Goal: Transaction & Acquisition: Purchase product/service

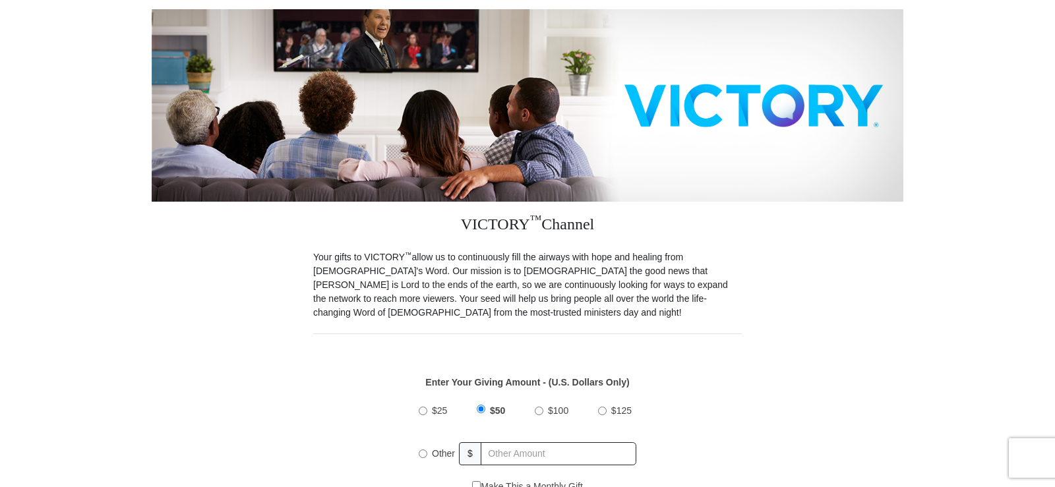
scroll to position [269, 0]
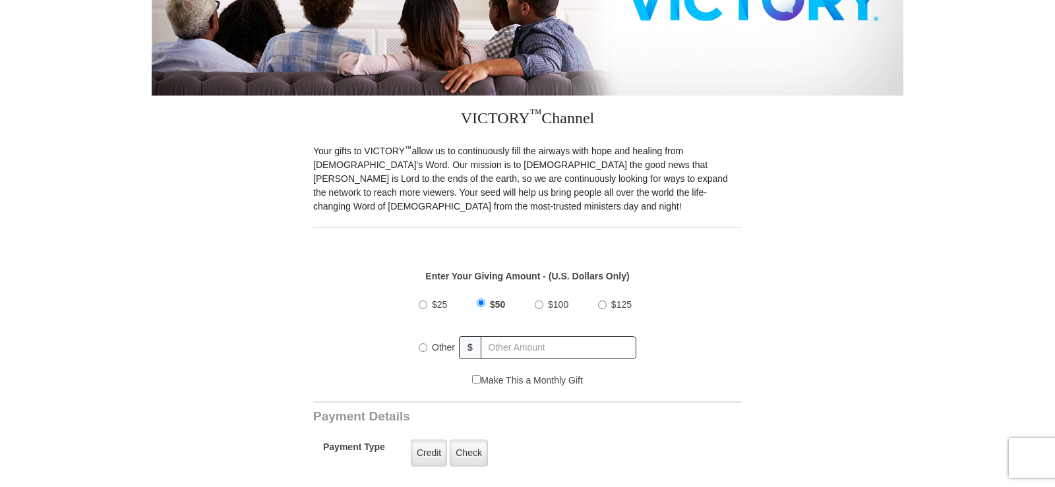
click at [423, 343] on input "Other" at bounding box center [423, 347] width 9 height 9
radio input "true"
type input "30"
click at [424, 440] on label "Credit" at bounding box center [429, 453] width 36 height 27
click at [0, 0] on input "Credit" at bounding box center [0, 0] width 0 height 0
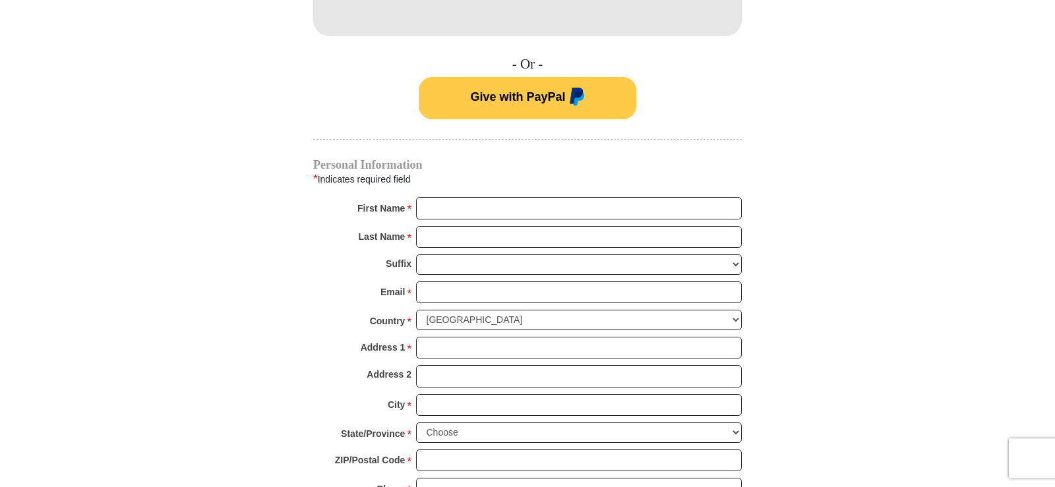
scroll to position [874, 0]
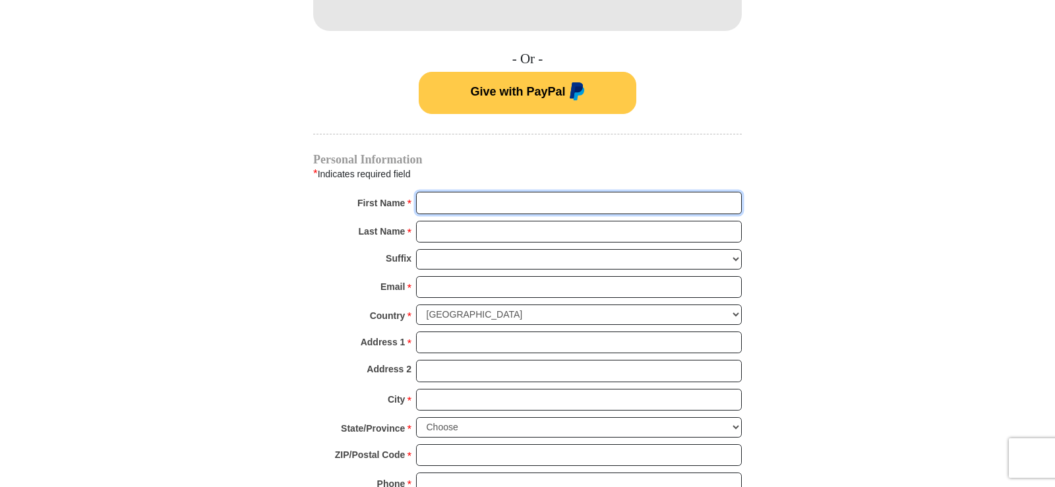
click at [440, 196] on input "First Name *" at bounding box center [579, 203] width 326 height 22
type input "[PERSON_NAME]"
click at [434, 221] on input "Last Name *" at bounding box center [579, 232] width 326 height 22
type input "[PERSON_NAME]"
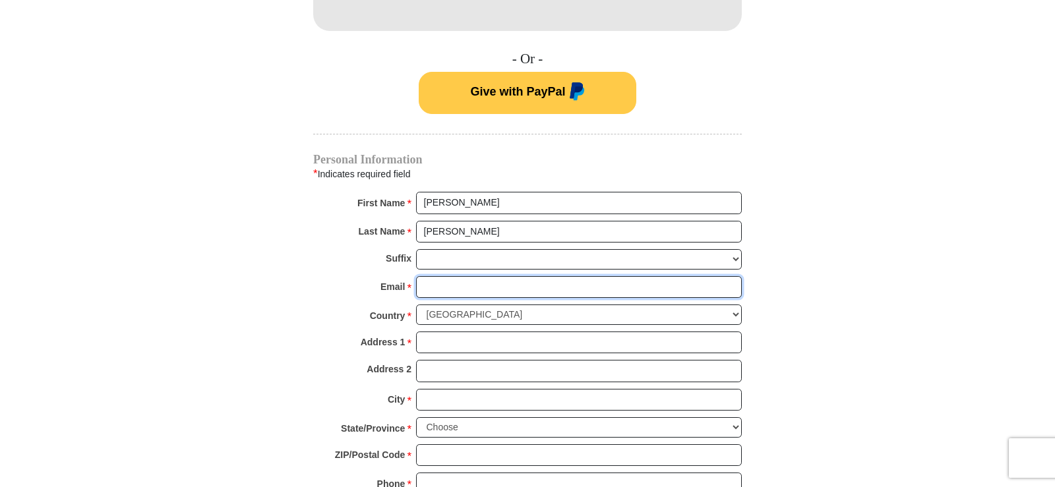
click at [438, 276] on input "Email *" at bounding box center [579, 287] width 326 height 22
type input "[EMAIL_ADDRESS][DOMAIN_NAME]"
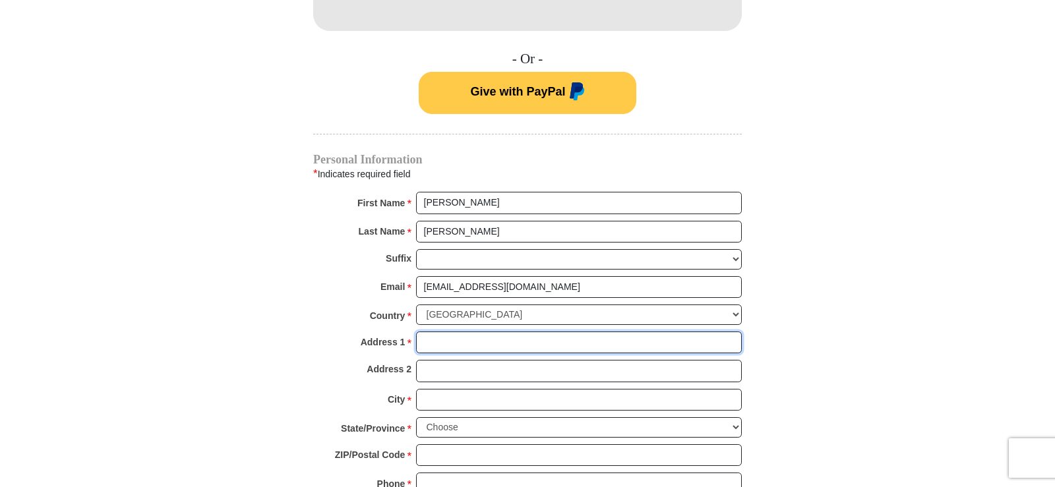
click at [441, 332] on input "Address 1 *" at bounding box center [579, 343] width 326 height 22
type input "[STREET_ADDRESS][PERSON_NAME]"
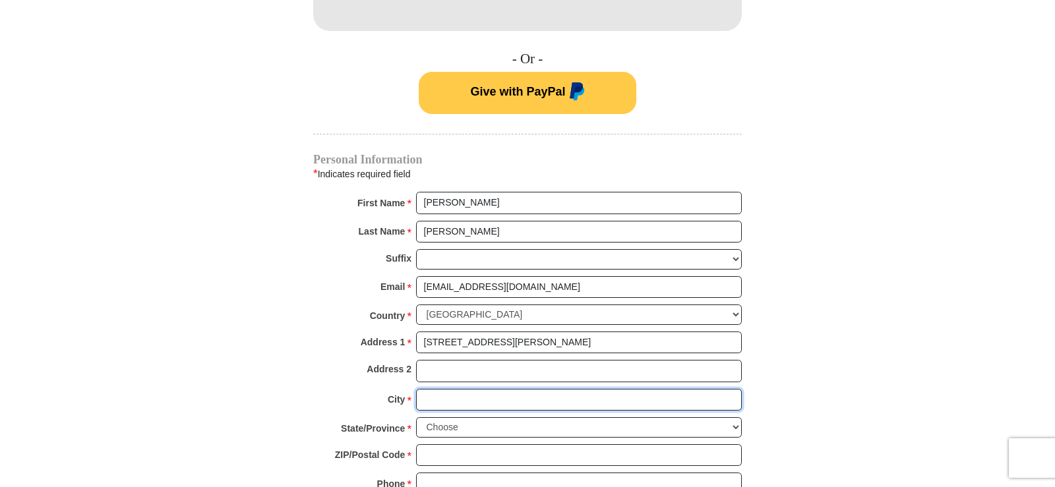
click at [444, 389] on input "City *" at bounding box center [579, 400] width 326 height 22
type input "[PERSON_NAME]"
click at [416, 417] on select "Choose [US_STATE] [US_STATE] [US_STATE] [US_STATE] [US_STATE] Armed Forces Amer…" at bounding box center [579, 427] width 326 height 20
select select "GA"
click option "[US_STATE]" at bounding box center [0, 0] width 0 height 0
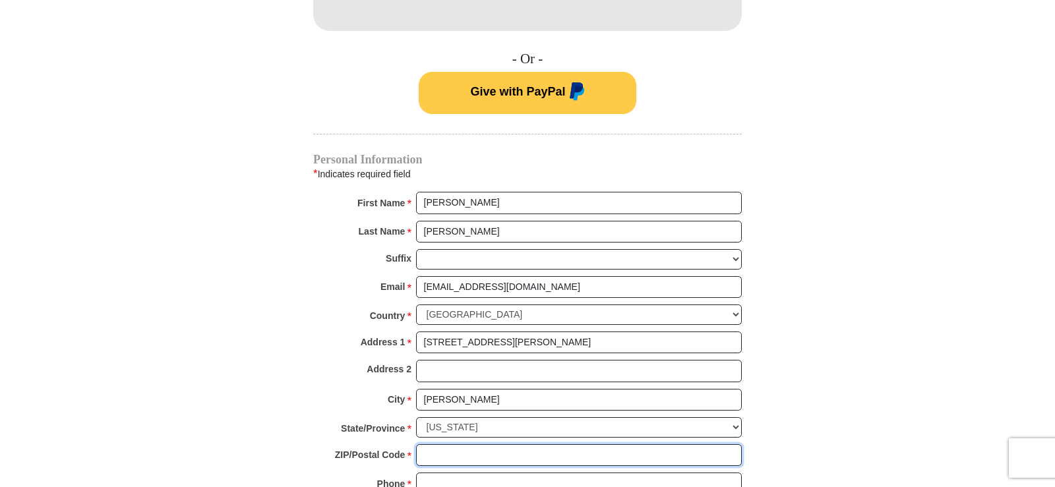
click at [451, 444] on input "ZIP/Postal Code *" at bounding box center [579, 455] width 326 height 22
type input "31312-5212"
click at [428, 473] on input "Phone * *" at bounding box center [579, 484] width 326 height 22
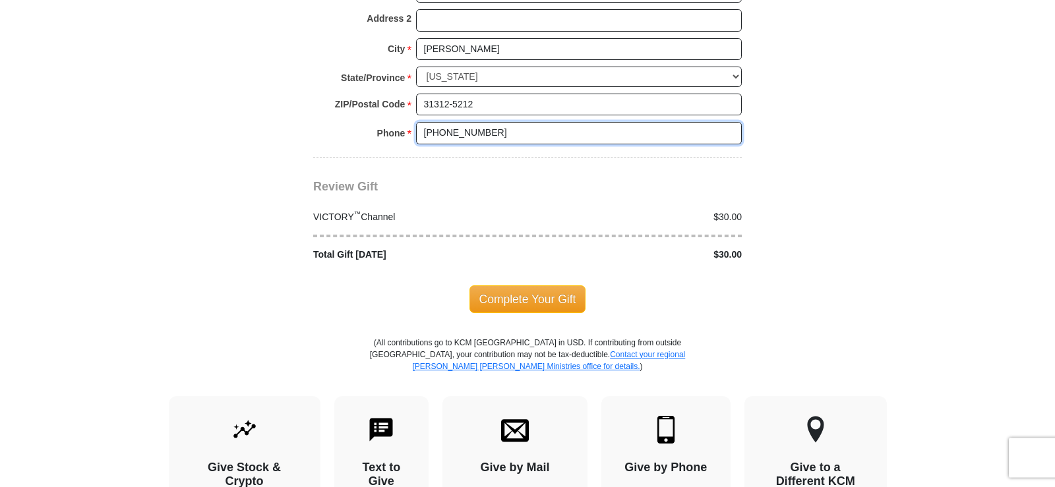
scroll to position [1278, 0]
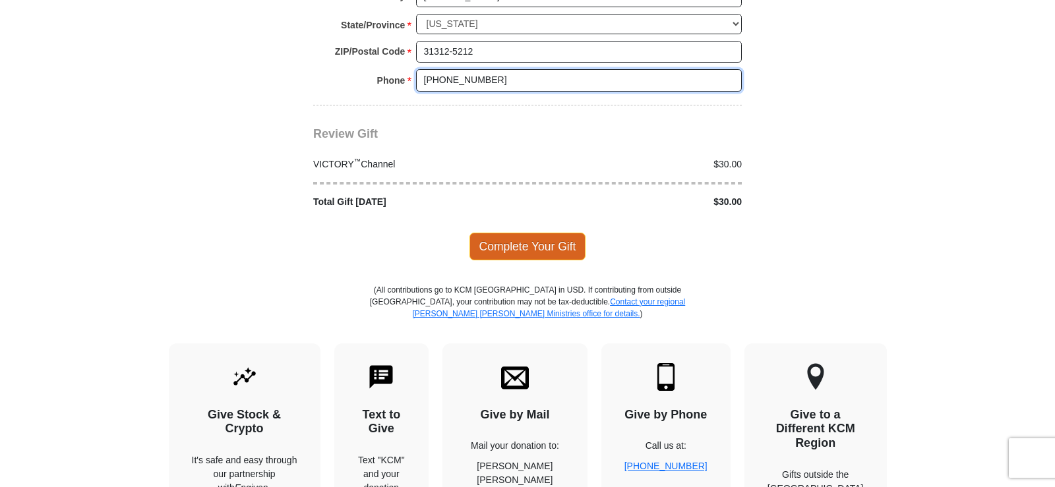
type input "[PHONE_NUMBER]"
click at [541, 233] on span "Complete Your Gift" at bounding box center [527, 247] width 117 height 28
